Goal: Task Accomplishment & Management: Use online tool/utility

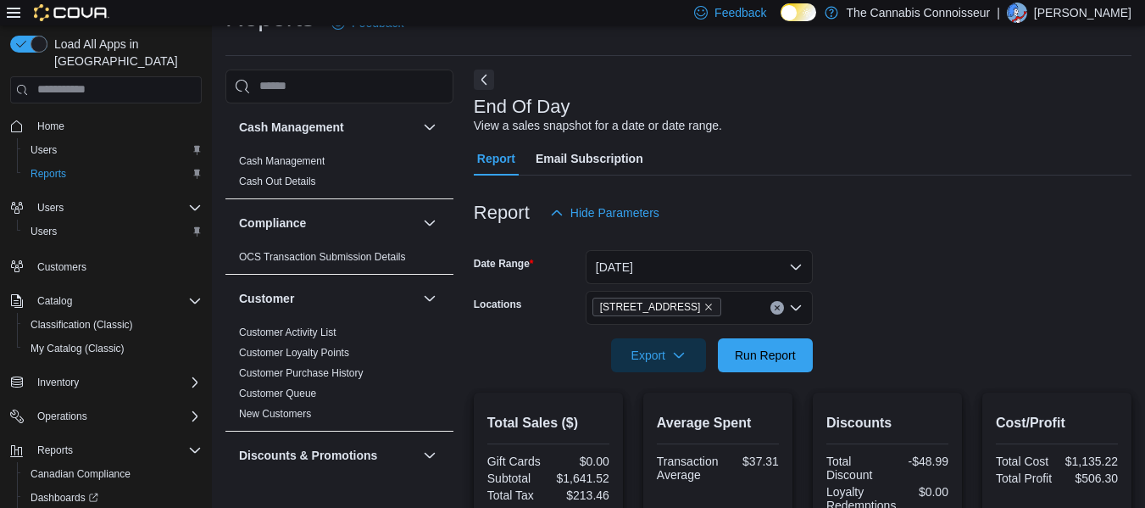
scroll to position [2, 0]
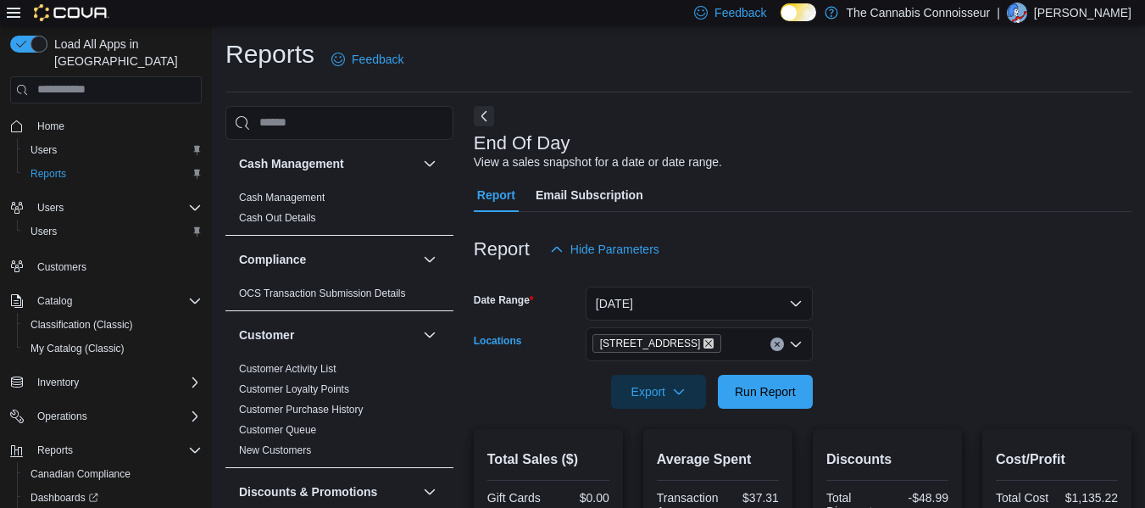
click at [704, 343] on icon "Remove 2-1874 Scugog Street from selection in this group" at bounding box center [708, 343] width 10 height 10
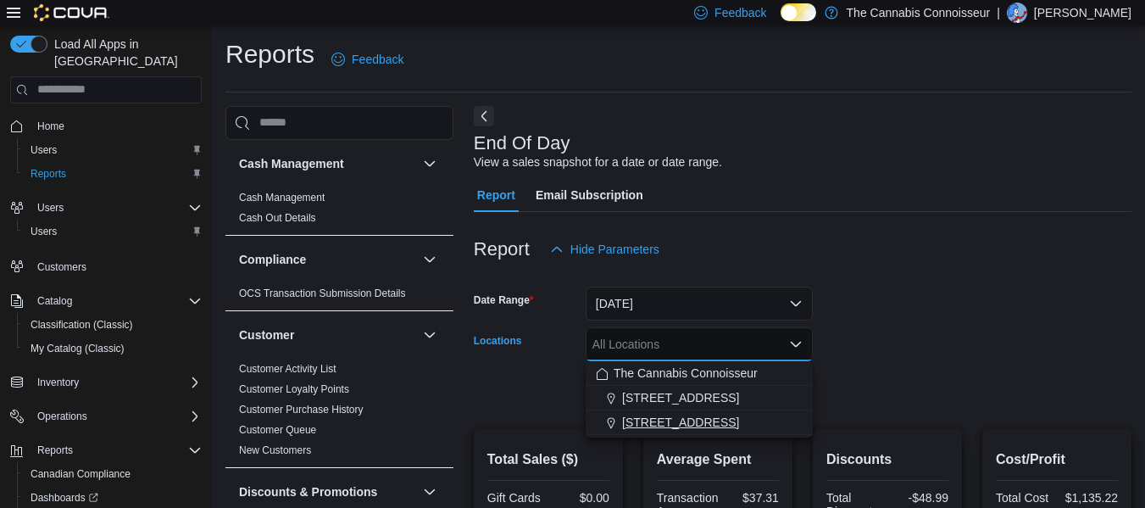
click at [647, 428] on span "[STREET_ADDRESS]" at bounding box center [680, 422] width 117 height 17
click at [918, 370] on div at bounding box center [803, 368] width 658 height 14
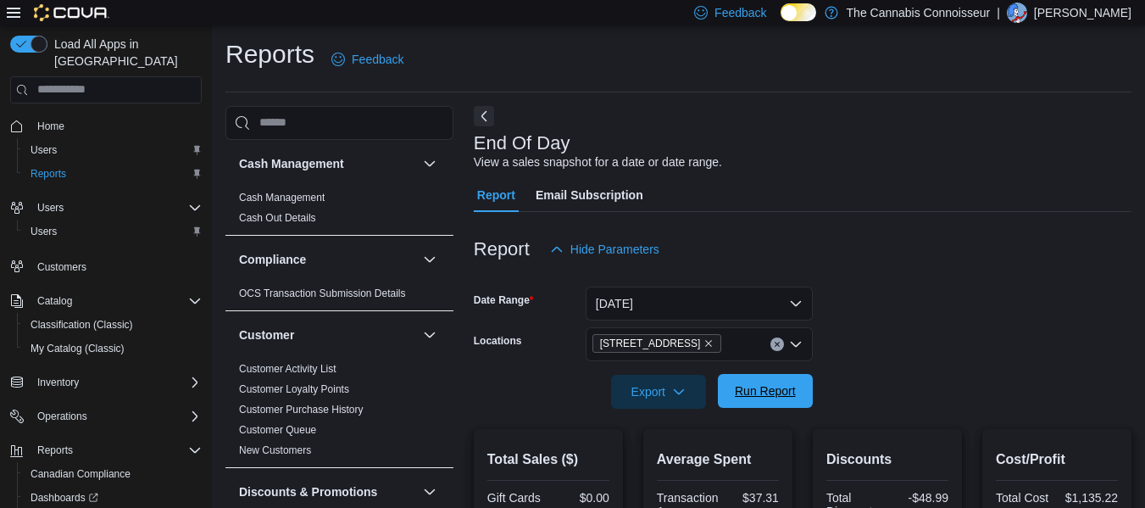
click at [770, 385] on span "Run Report" at bounding box center [765, 390] width 61 height 17
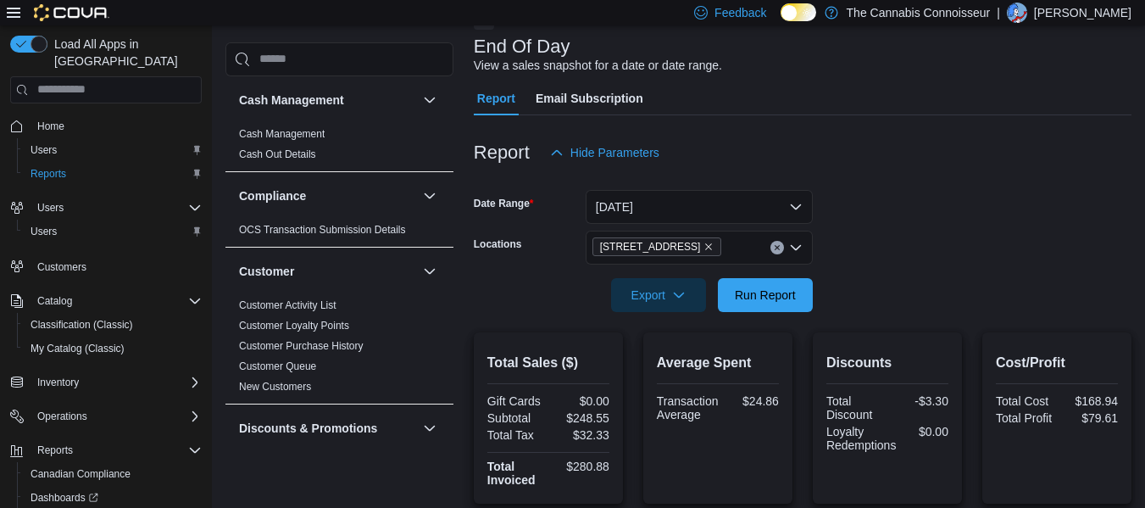
scroll to position [87, 0]
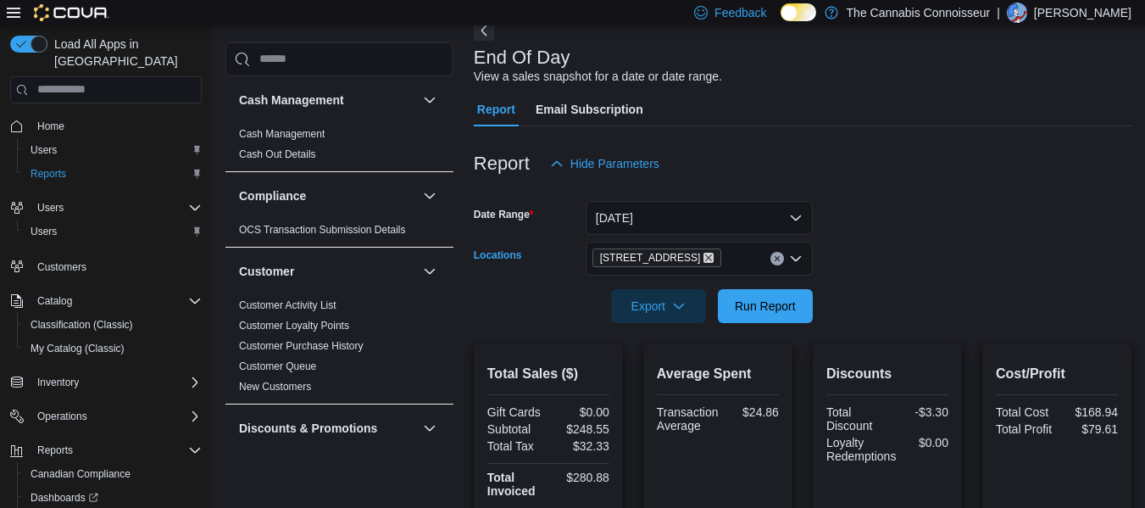
click at [703, 254] on icon "Remove 99 King St. from selection in this group" at bounding box center [708, 258] width 10 height 10
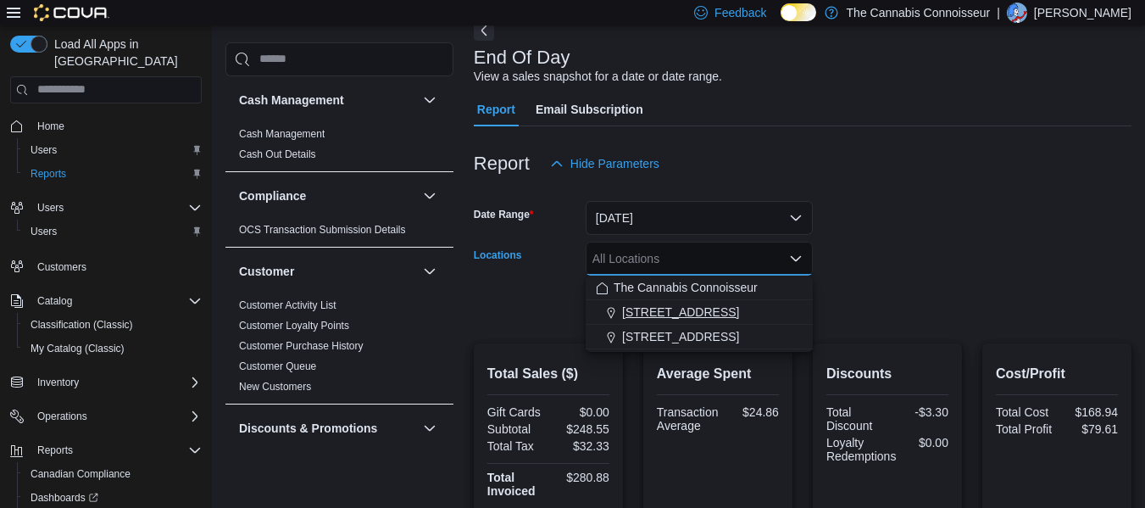
click at [674, 313] on span "[STREET_ADDRESS]" at bounding box center [680, 311] width 117 height 17
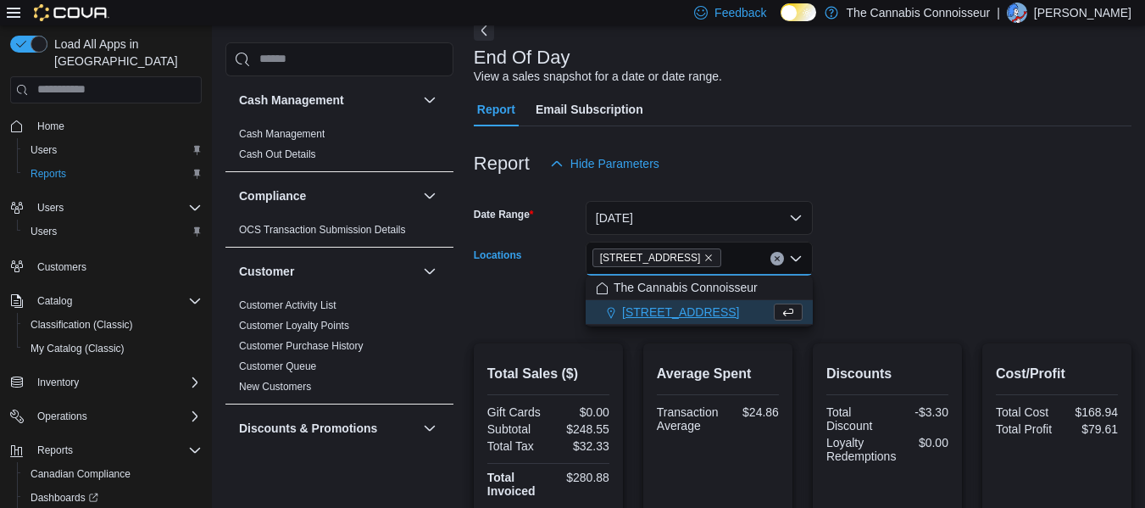
click at [945, 261] on form "Date Range [DATE] Locations 2-1874 [GEOGRAPHIC_DATA] Combo box. Selected. [STRE…" at bounding box center [803, 252] width 658 height 142
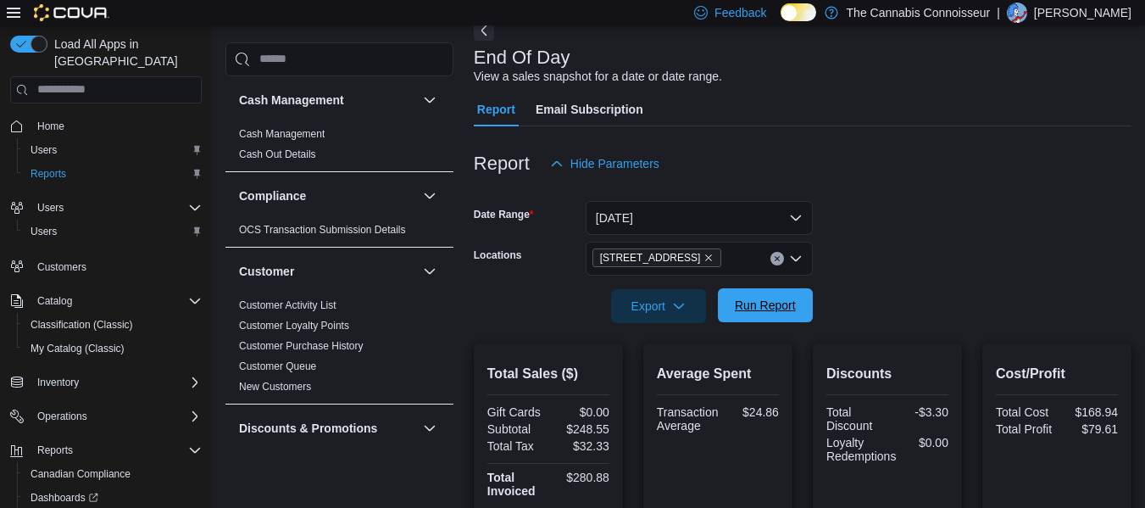
click at [768, 301] on span "Run Report" at bounding box center [765, 305] width 61 height 17
